Goal: Use online tool/utility: Utilize a website feature to perform a specific function

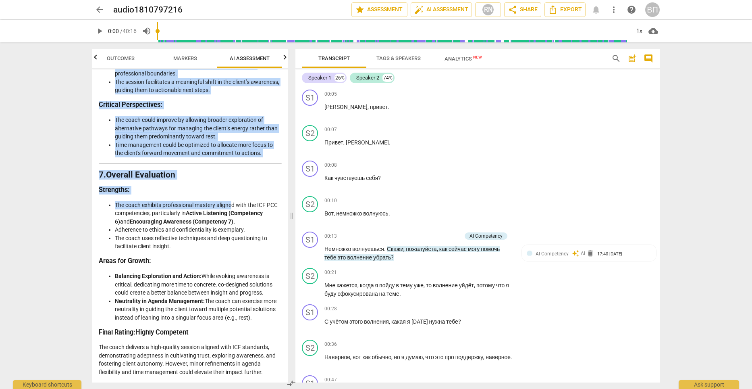
scroll to position [1396, 0]
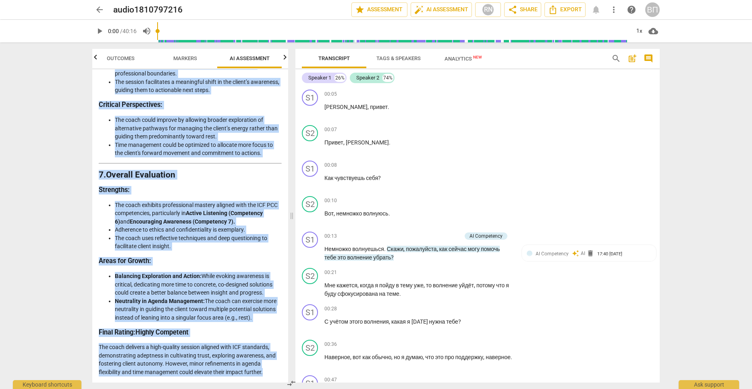
drag, startPoint x: 101, startPoint y: 103, endPoint x: 277, endPoint y: 374, distance: 323.1
copy div "Loremips do sit Ametc’a Elitsedd Eiusm te i utlabore etd magnaaliq enimadmini v…"
click at [310, 253] on span "play_arrow" at bounding box center [311, 253] width 10 height 10
click at [312, 292] on span "pause" at bounding box center [311, 290] width 10 height 10
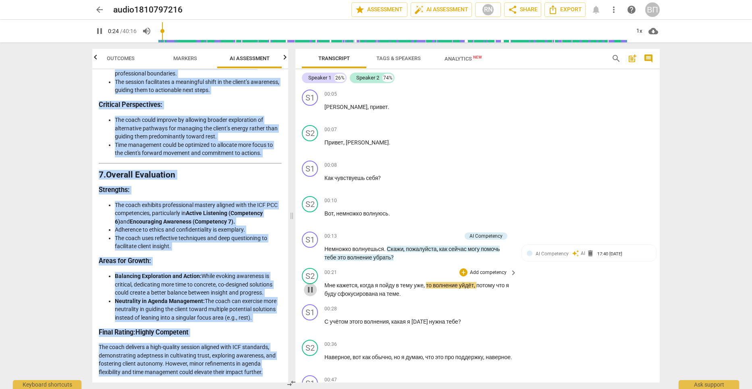
type input "24"
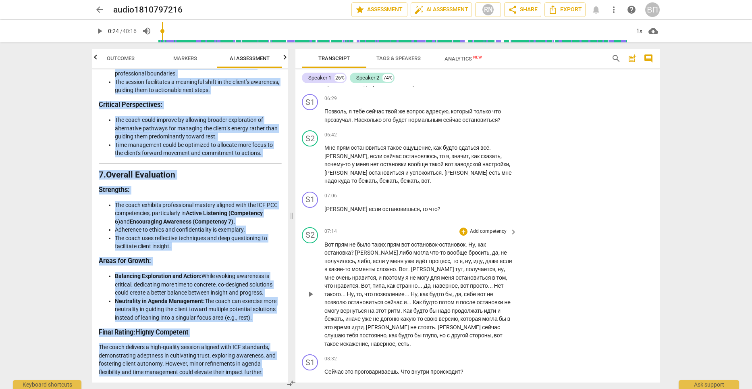
scroll to position [1330, 0]
click at [512, 226] on span "keyboard_arrow_right" at bounding box center [514, 231] width 10 height 10
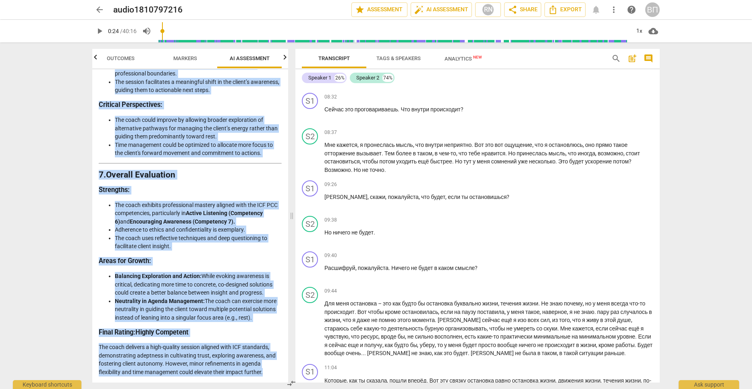
scroll to position [1010, 0]
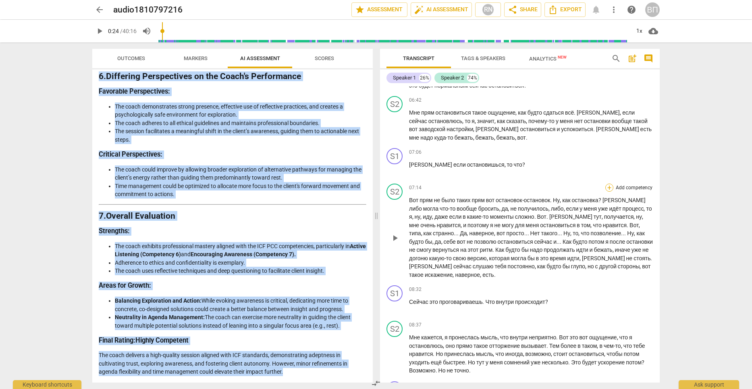
click at [606, 192] on div "+" at bounding box center [610, 187] width 8 height 8
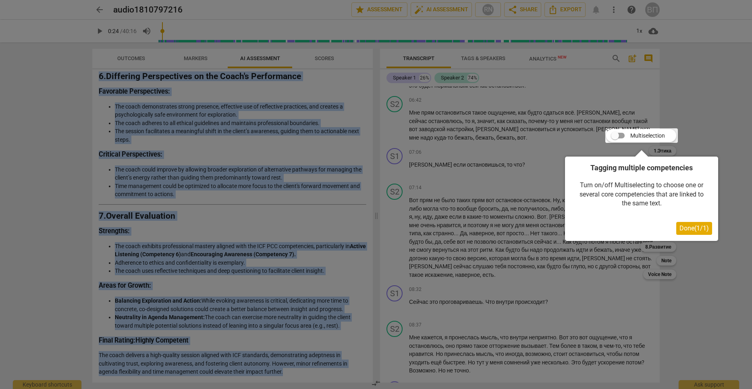
click at [692, 228] on span "Done ( 1 / 1 )" at bounding box center [694, 228] width 29 height 8
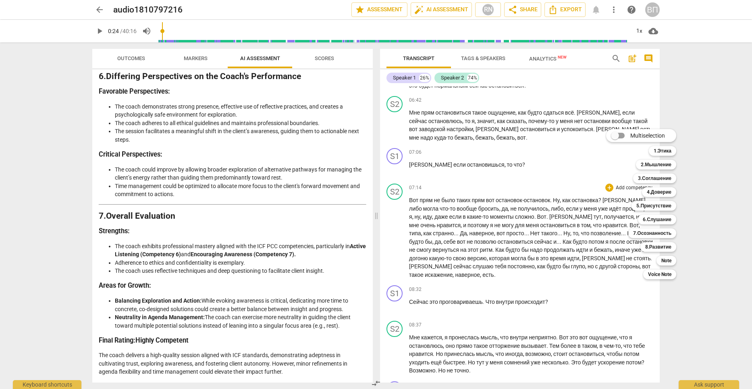
click at [455, 184] on div at bounding box center [376, 194] width 752 height 389
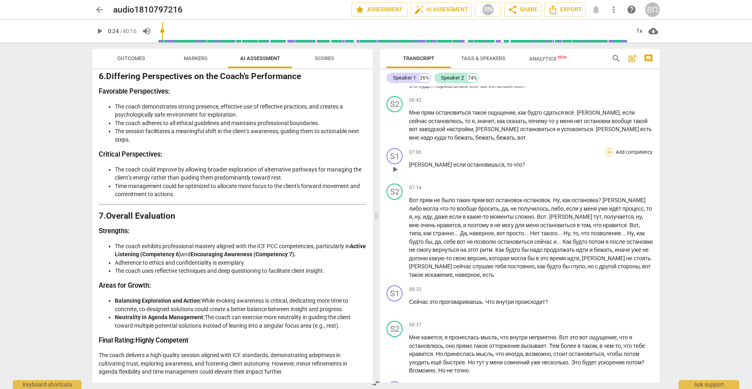
click at [606, 156] on div "+" at bounding box center [610, 152] width 8 height 8
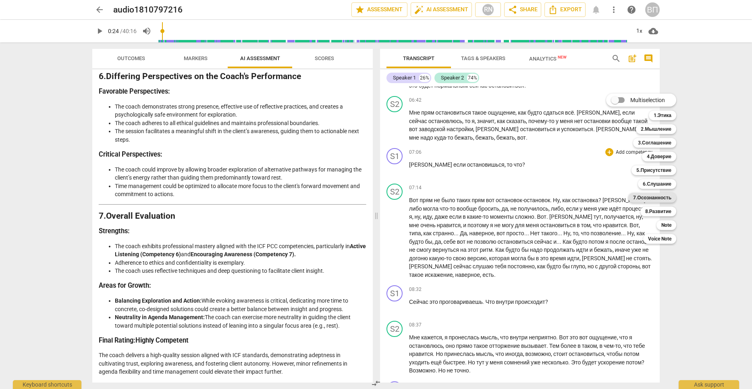
click at [660, 198] on b "7.Осознанность" at bounding box center [652, 198] width 38 height 10
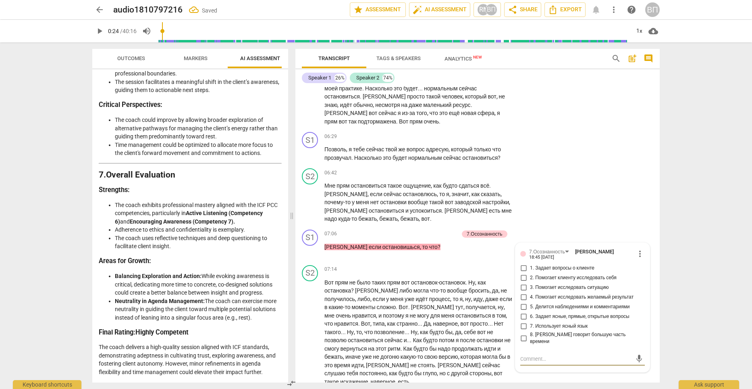
scroll to position [1256, 0]
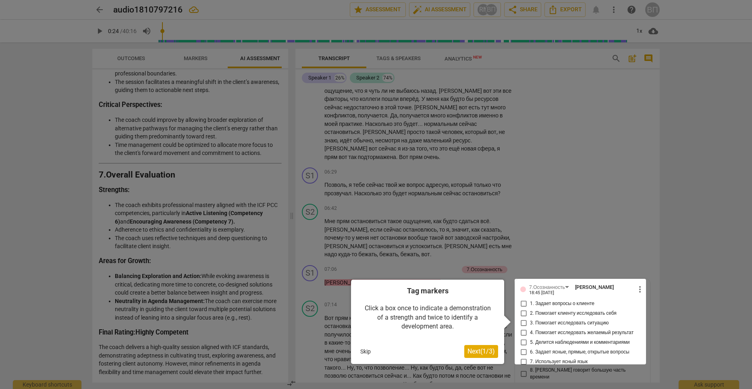
click at [363, 354] on button "Skip" at bounding box center [365, 351] width 17 height 12
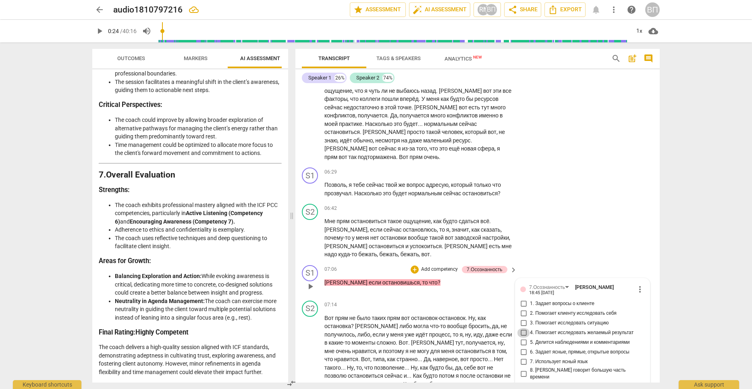
click at [524, 328] on input "4. Помогает исследовать желаемый результат" at bounding box center [523, 333] width 13 height 10
checkbox input "true"
click at [524, 347] on input "6. Задает ясные, прямые, открытые вопросы" at bounding box center [523, 352] width 13 height 10
checkbox input "true"
click at [520, 357] on input "7. Использует ясный язык" at bounding box center [523, 362] width 13 height 10
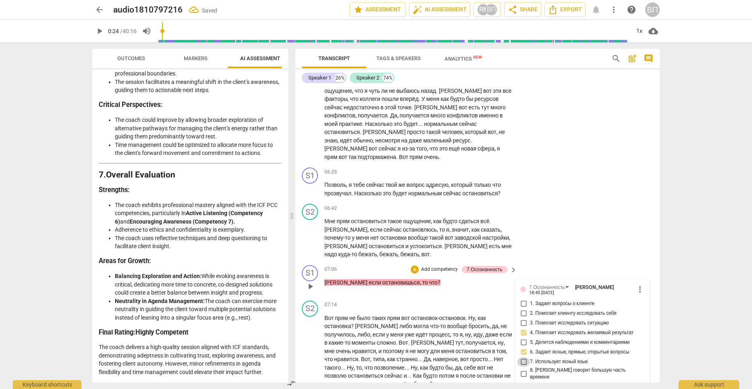
checkbox input "true"
click at [523, 368] on input "8. [PERSON_NAME] говорит большую часть времени" at bounding box center [523, 373] width 13 height 10
checkbox input "true"
click at [665, 266] on div "Transcript Tags & Speakers Analytics New search post_add comment Speaker 1 26% …" at bounding box center [479, 215] width 374 height 346
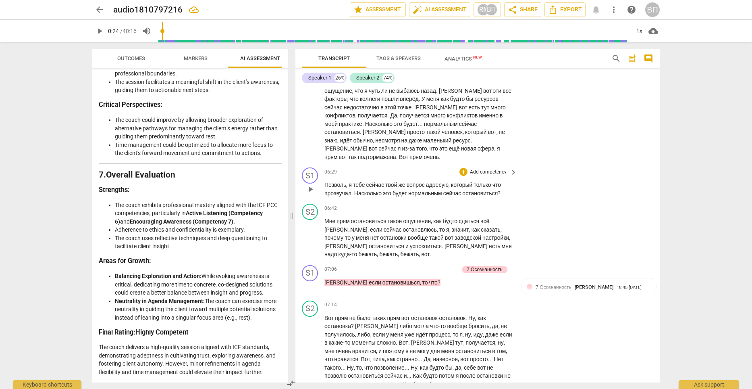
click at [390, 181] on span "твой" at bounding box center [391, 184] width 13 height 6
click at [512, 167] on span "keyboard_arrow_right" at bounding box center [514, 172] width 10 height 10
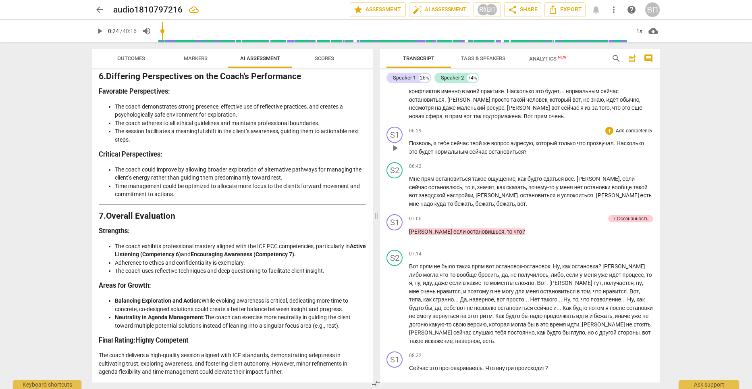
scroll to position [1010, 0]
click at [608, 135] on div "+" at bounding box center [610, 131] width 8 height 8
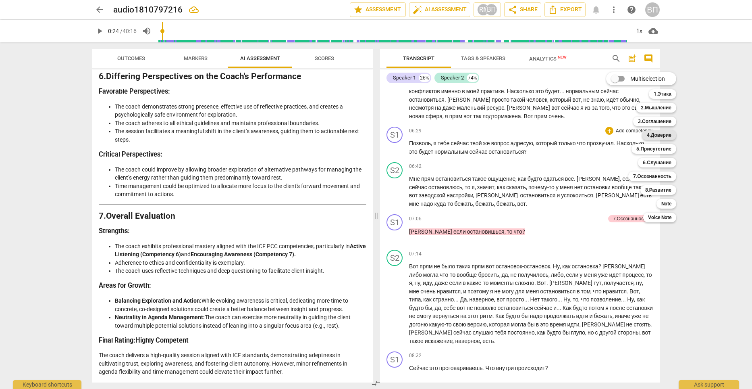
click at [662, 135] on b "4.Доверие" at bounding box center [659, 135] width 25 height 10
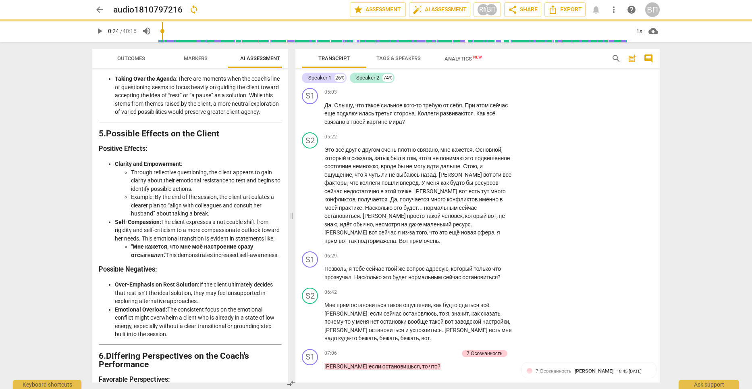
scroll to position [1396, 0]
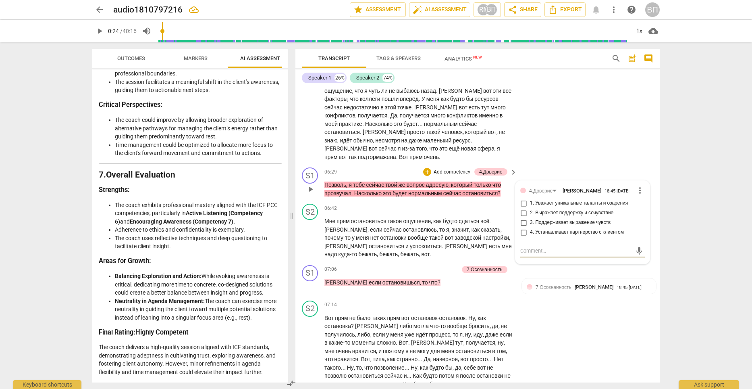
click at [521, 227] on input "4. Устанавливает партнерство с клиентом" at bounding box center [523, 232] width 13 height 10
checkbox input "true"
click at [512, 167] on span "keyboard_arrow_right" at bounding box center [514, 172] width 10 height 10
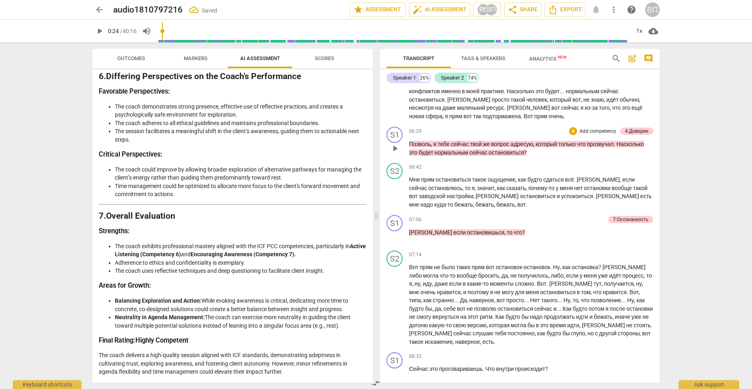
scroll to position [1010, 0]
click at [572, 135] on div "+" at bounding box center [573, 131] width 8 height 8
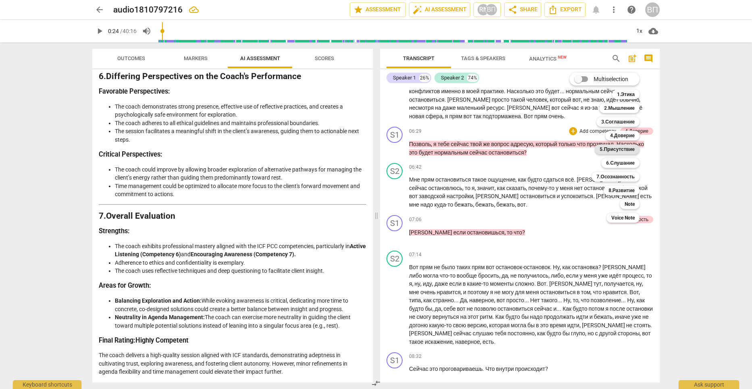
click at [627, 149] on b "5.Присутствие" at bounding box center [617, 149] width 35 height 10
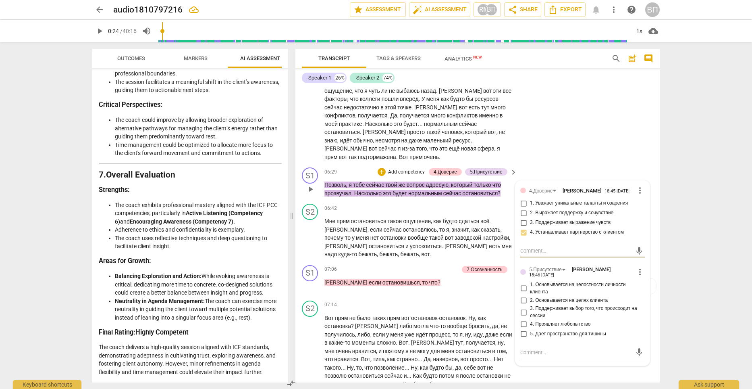
click at [523, 307] on input "3. Поддерживает выбор того, что происходит на сессии" at bounding box center [523, 312] width 13 height 10
checkbox input "true"
click at [523, 319] on input "4. Проявляет любопытство" at bounding box center [523, 324] width 13 height 10
checkbox input "true"
click at [522, 329] on input "5. Дает пространство для тишины" at bounding box center [523, 334] width 13 height 10
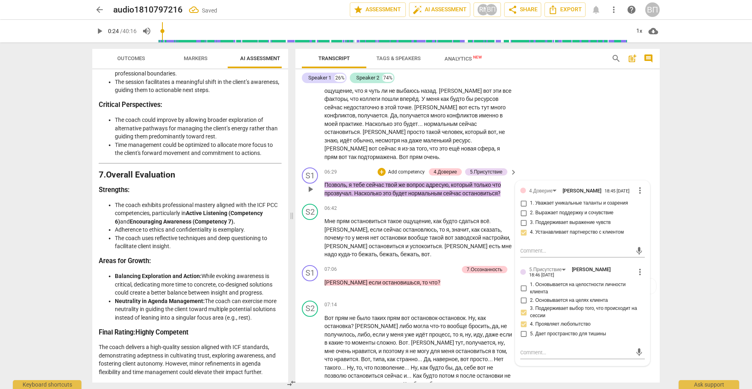
checkbox input "true"
click at [402, 169] on p "Add competency" at bounding box center [406, 172] width 38 height 7
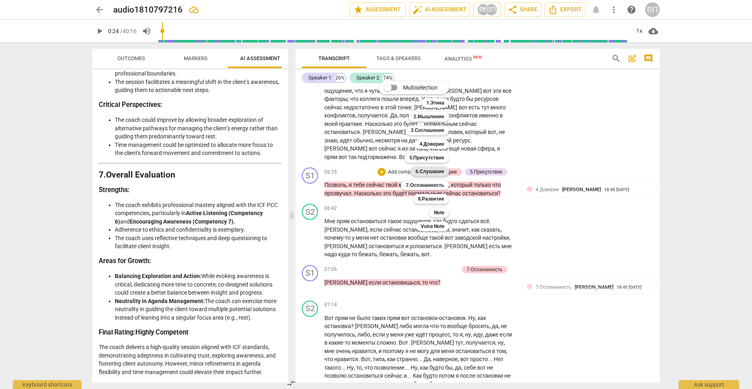
click at [428, 170] on b "6.Слушание" at bounding box center [430, 172] width 29 height 10
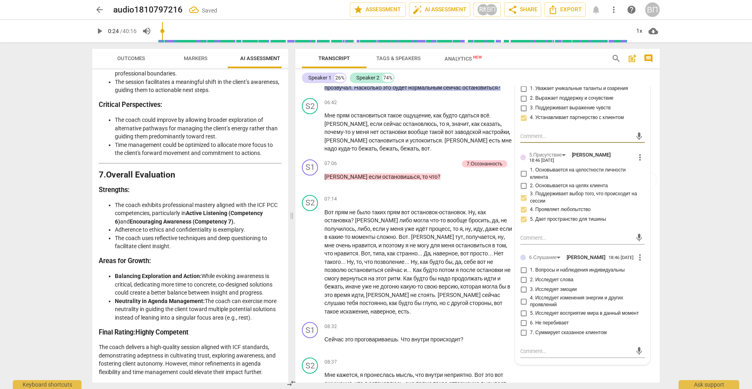
scroll to position [1417, 0]
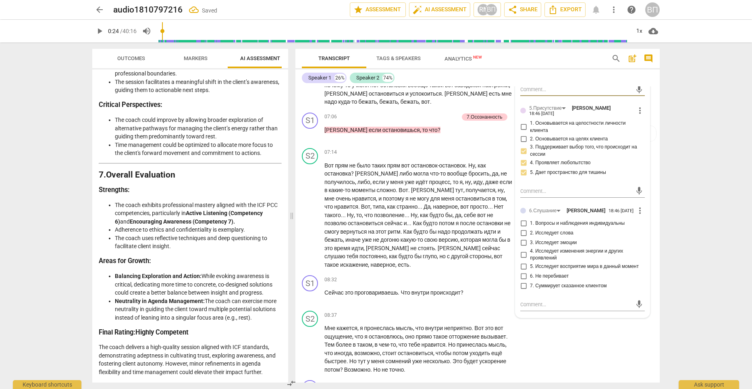
click at [520, 219] on input "1. Вопросы и наблюдения индивидуальны" at bounding box center [523, 224] width 13 height 10
checkbox input "true"
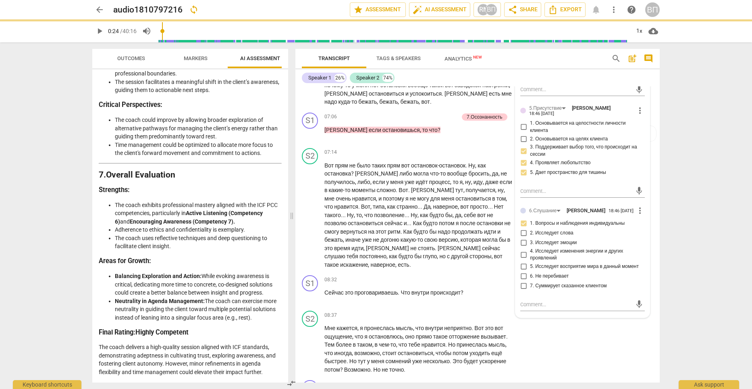
click at [522, 228] on input "2. Исследует слова" at bounding box center [523, 233] width 13 height 10
checkbox input "true"
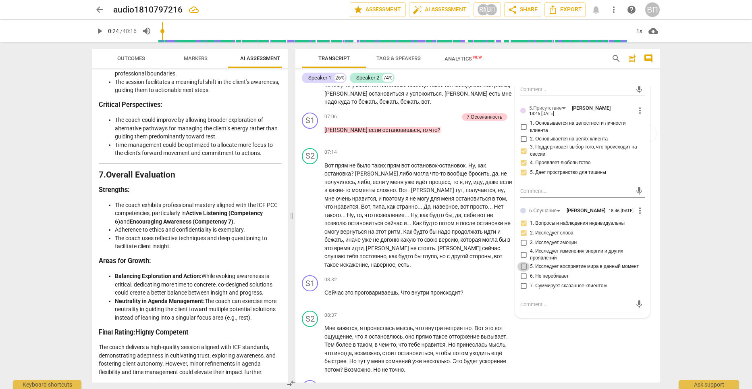
click at [522, 262] on input "5. Исследует восприятие мира в данный момент" at bounding box center [523, 267] width 13 height 10
checkbox input "true"
click at [523, 271] on input "6. Не перебивает" at bounding box center [523, 276] width 13 height 10
checkbox input "true"
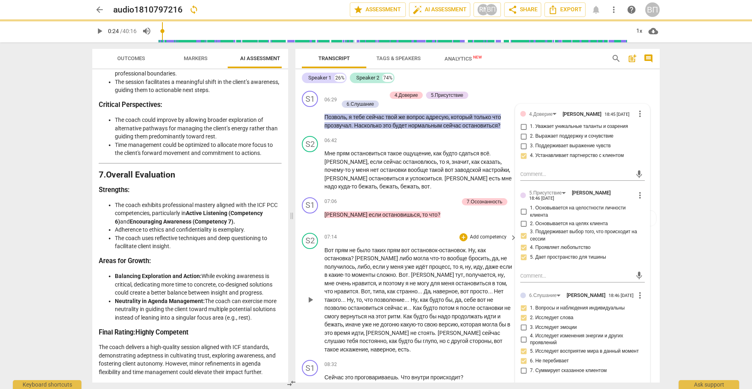
scroll to position [1296, 0]
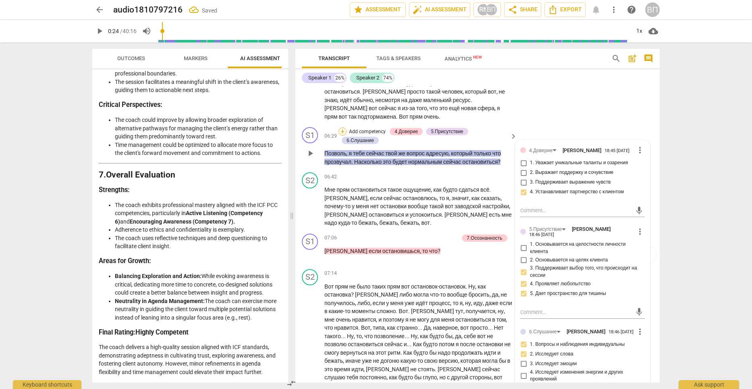
click at [340, 127] on div "+" at bounding box center [343, 131] width 8 height 8
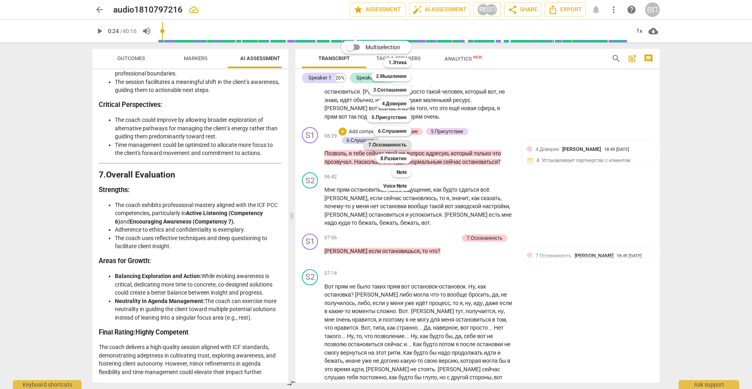
click at [386, 144] on b "7.Осознанность" at bounding box center [387, 145] width 38 height 10
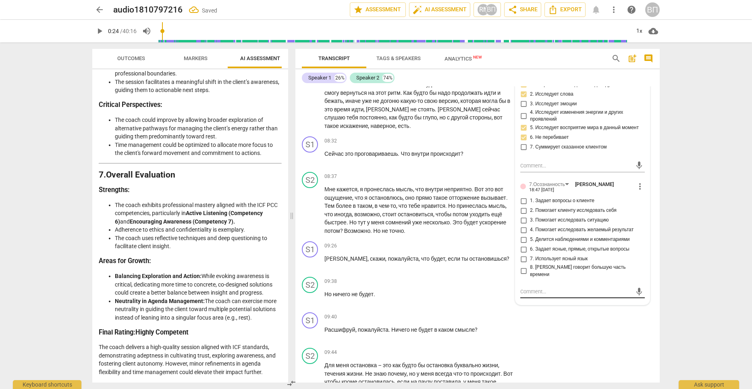
scroll to position [1578, 0]
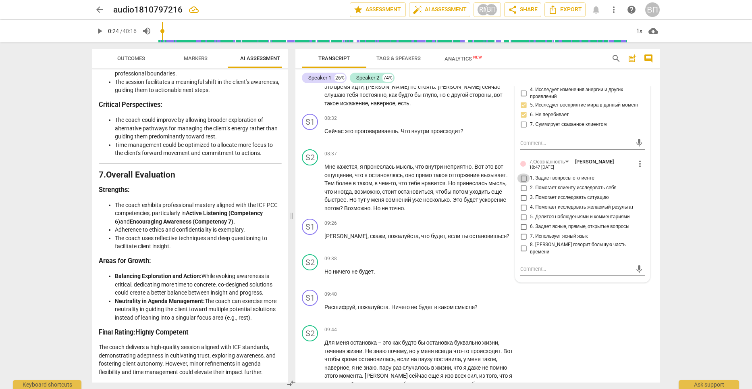
click at [523, 173] on input "1. Задает вопросы о клиенте" at bounding box center [523, 178] width 13 height 10
checkbox input "true"
click at [522, 183] on input "2. Помогает клиенту исследовать себя" at bounding box center [523, 188] width 13 height 10
checkbox input "true"
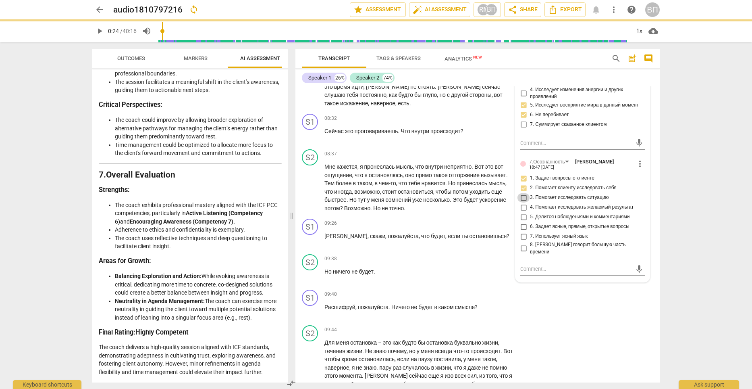
click at [522, 193] on input "3. Помогает исследовать ситуацию" at bounding box center [523, 198] width 13 height 10
checkbox input "true"
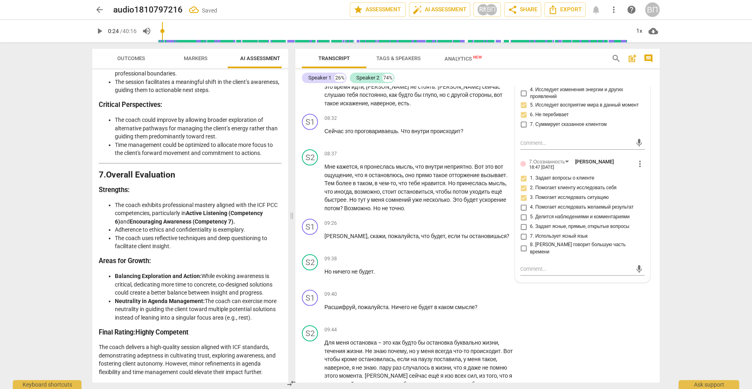
click at [523, 222] on input "6. Задает ясные, прямые, открытые вопросы" at bounding box center [523, 227] width 13 height 10
checkbox input "true"
click at [522, 233] on input "7. Использует ясный язык" at bounding box center [523, 236] width 13 height 10
checkbox input "true"
click at [521, 244] on input "8. [PERSON_NAME] говорит большую часть времени" at bounding box center [523, 249] width 13 height 10
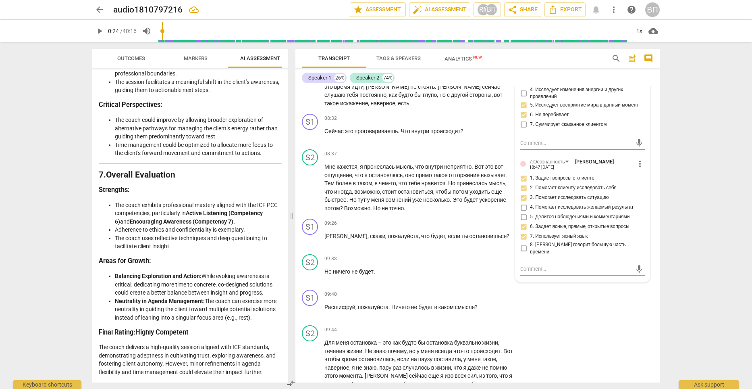
checkbox input "true"
click at [610, 322] on div "S2 play_arrow pause 09:44 + Add competency keyboard_arrow_right Для меня остано…" at bounding box center [478, 385] width 364 height 127
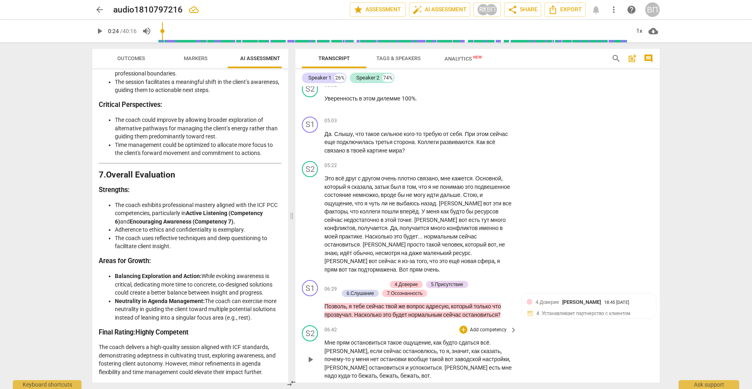
scroll to position [1135, 0]
